Goal: Check status: Check status

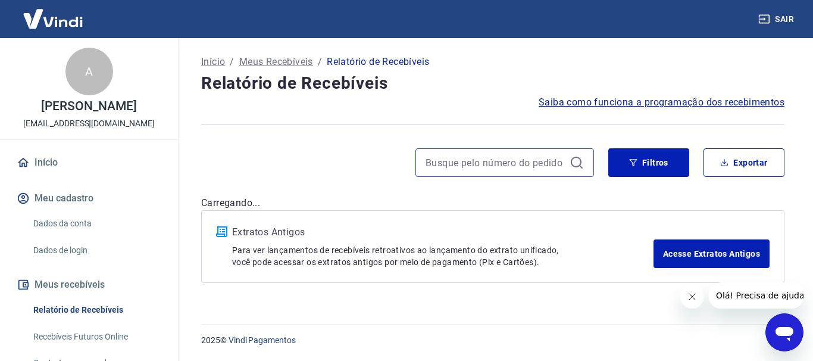
click at [518, 161] on input at bounding box center [494, 163] width 139 height 18
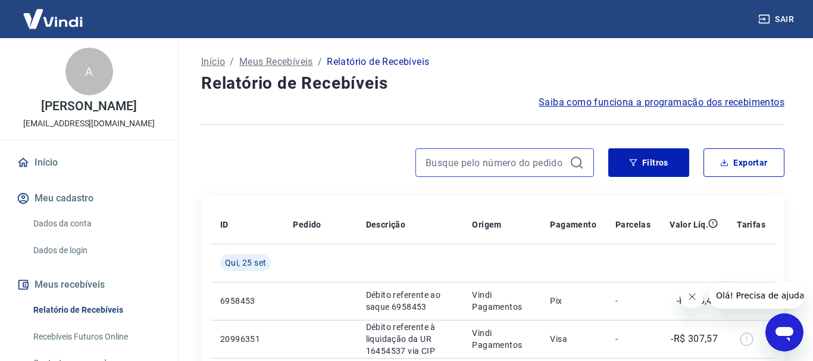
click at [535, 161] on input at bounding box center [494, 163] width 139 height 18
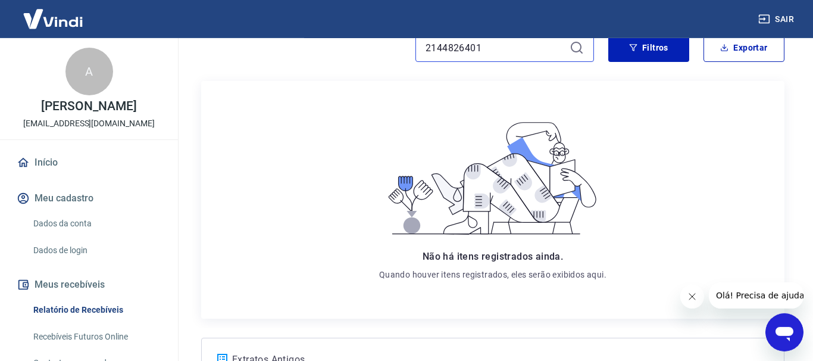
scroll to position [61, 0]
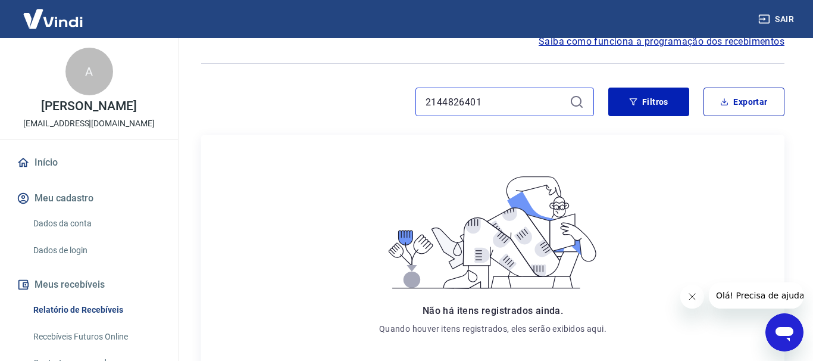
click at [495, 96] on input "2144826401" at bounding box center [494, 102] width 139 height 18
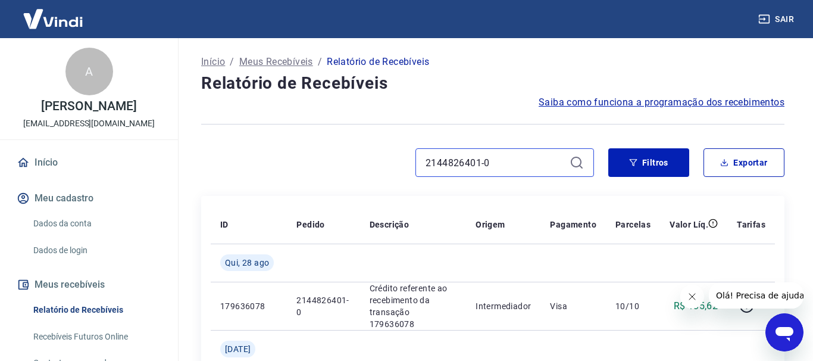
drag, startPoint x: 515, startPoint y: 170, endPoint x: 262, endPoint y: 170, distance: 252.9
click at [425, 170] on input "2144826401-0" at bounding box center [494, 163] width 139 height 18
paste input "1865811735"
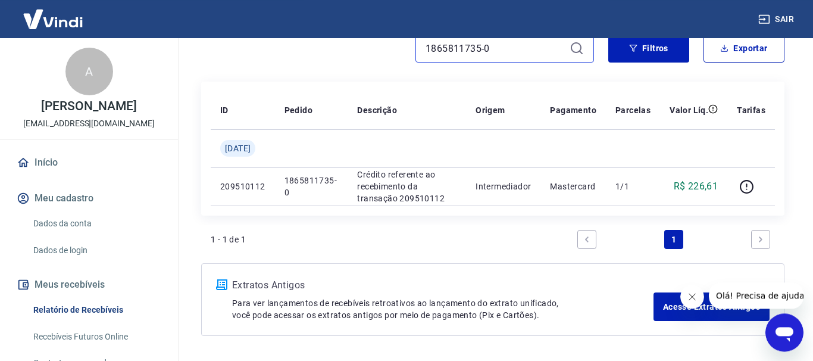
scroll to position [121, 0]
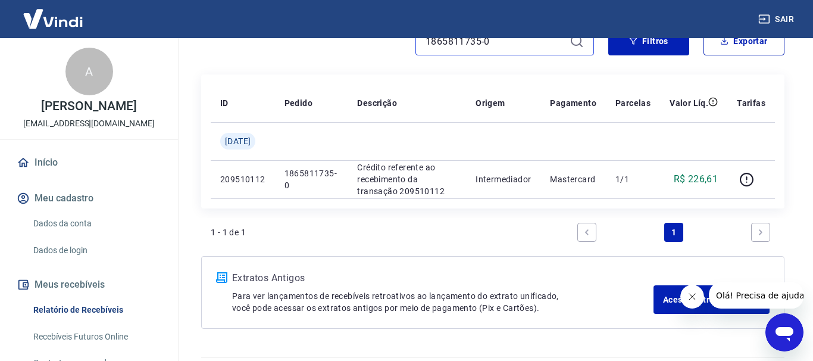
drag, startPoint x: 509, startPoint y: 47, endPoint x: -25, endPoint y: -1, distance: 535.9
click at [425, 32] on input "1865811735-0" at bounding box center [494, 41] width 139 height 18
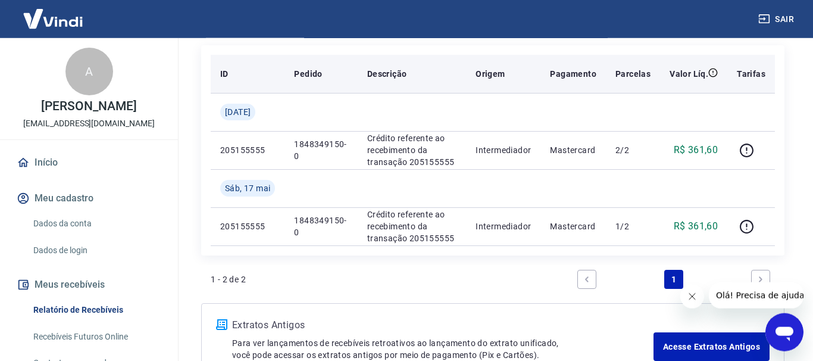
scroll to position [182, 0]
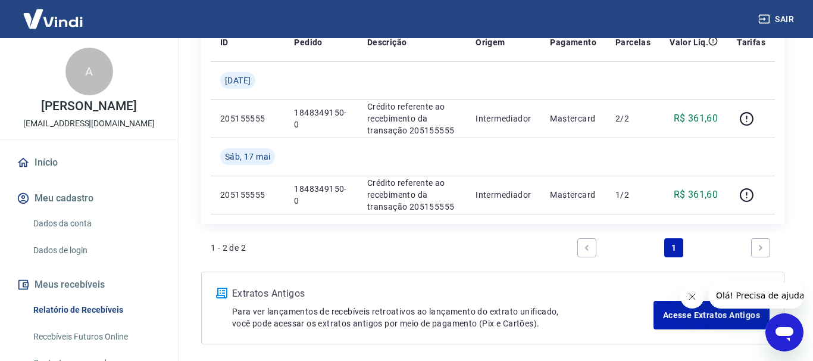
type input "1848349150-0"
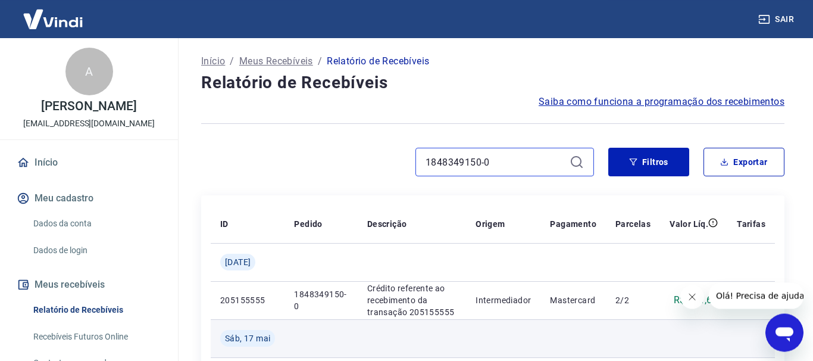
scroll to position [0, 0]
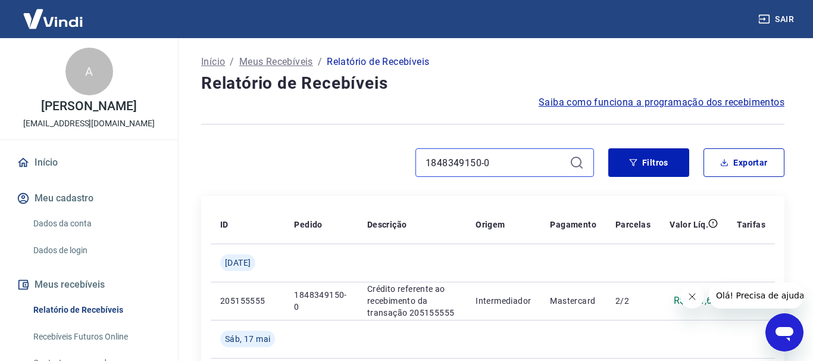
drag, startPoint x: 500, startPoint y: 158, endPoint x: 17, endPoint y: 108, distance: 485.7
click at [425, 154] on input "1848349150-0" at bounding box center [494, 163] width 139 height 18
drag, startPoint x: 505, startPoint y: 165, endPoint x: 253, endPoint y: 155, distance: 251.9
click at [425, 166] on input "1848349150-0" at bounding box center [494, 163] width 139 height 18
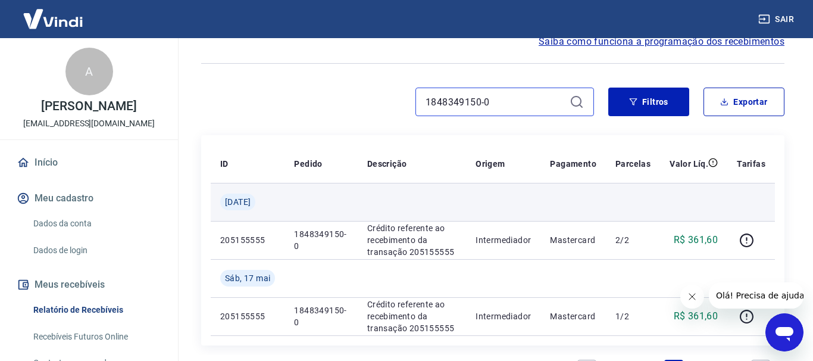
scroll to position [121, 0]
